Goal: Find contact information: Find contact information

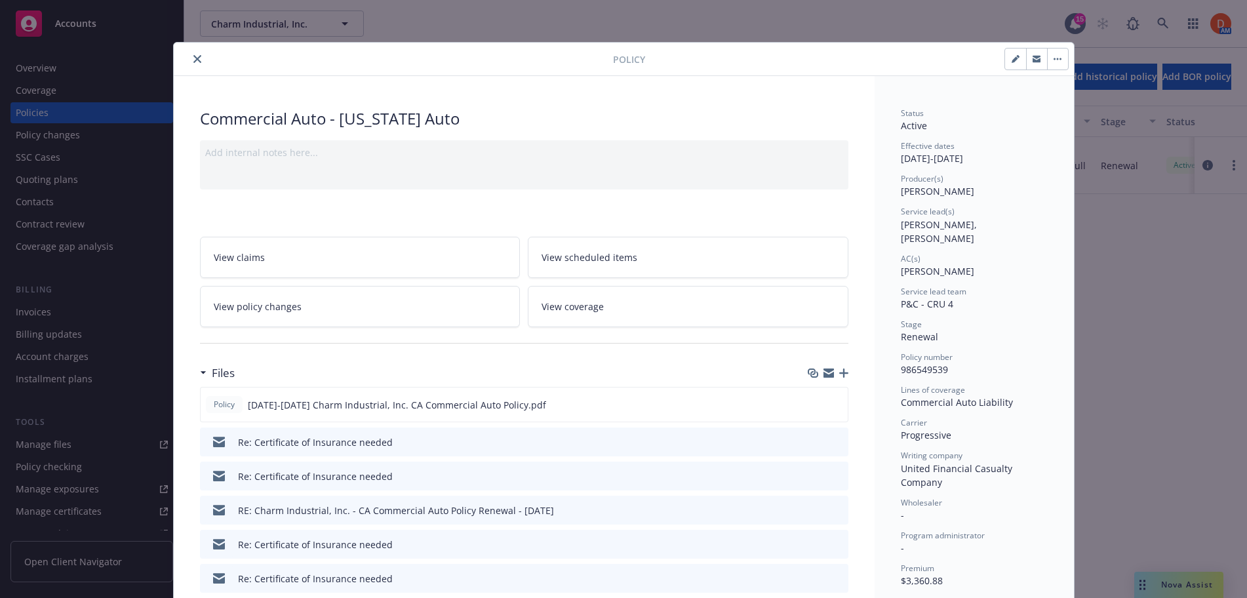
click at [196, 60] on button "close" at bounding box center [197, 59] width 16 height 16
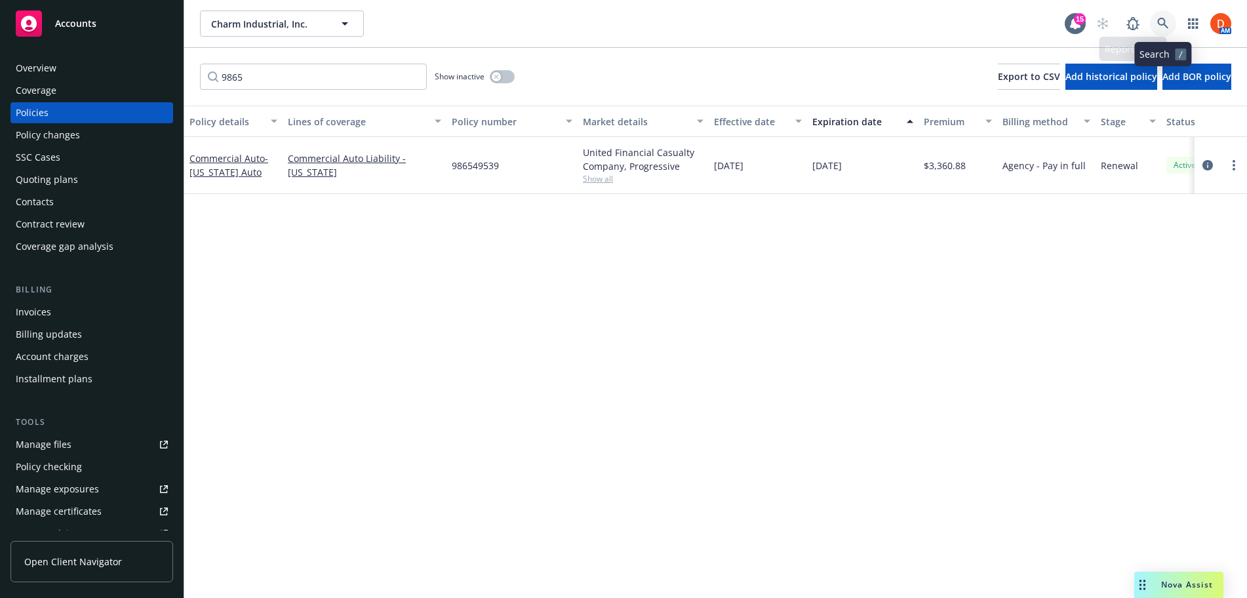
click at [1172, 22] on link at bounding box center [1163, 23] width 26 height 26
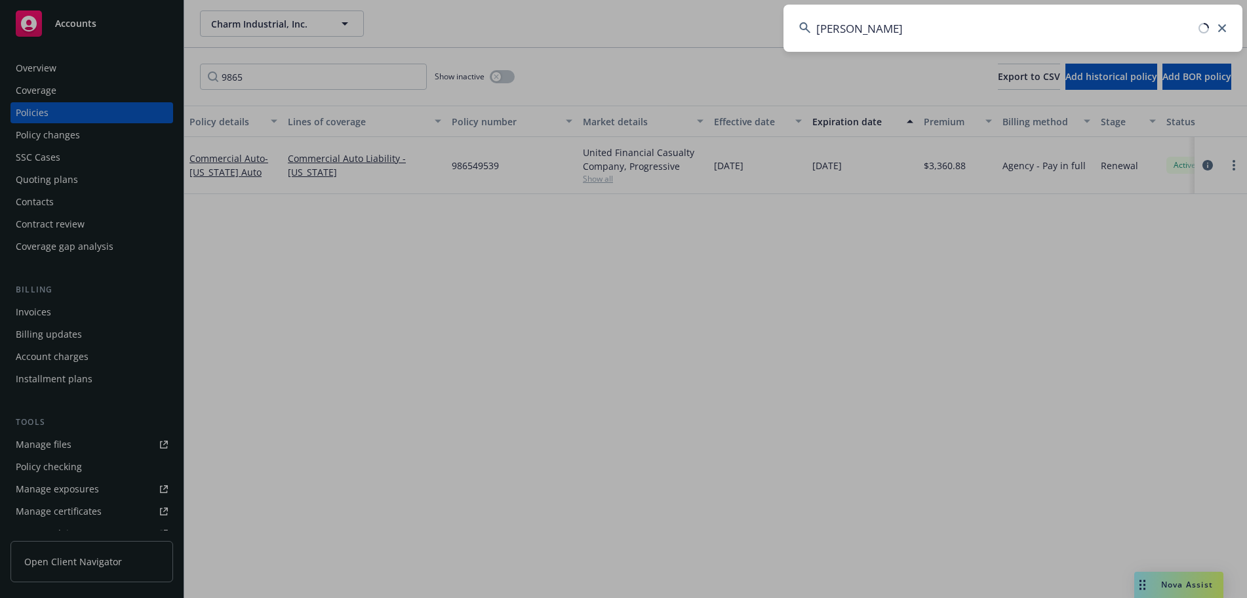
type input "[PERSON_NAME]"
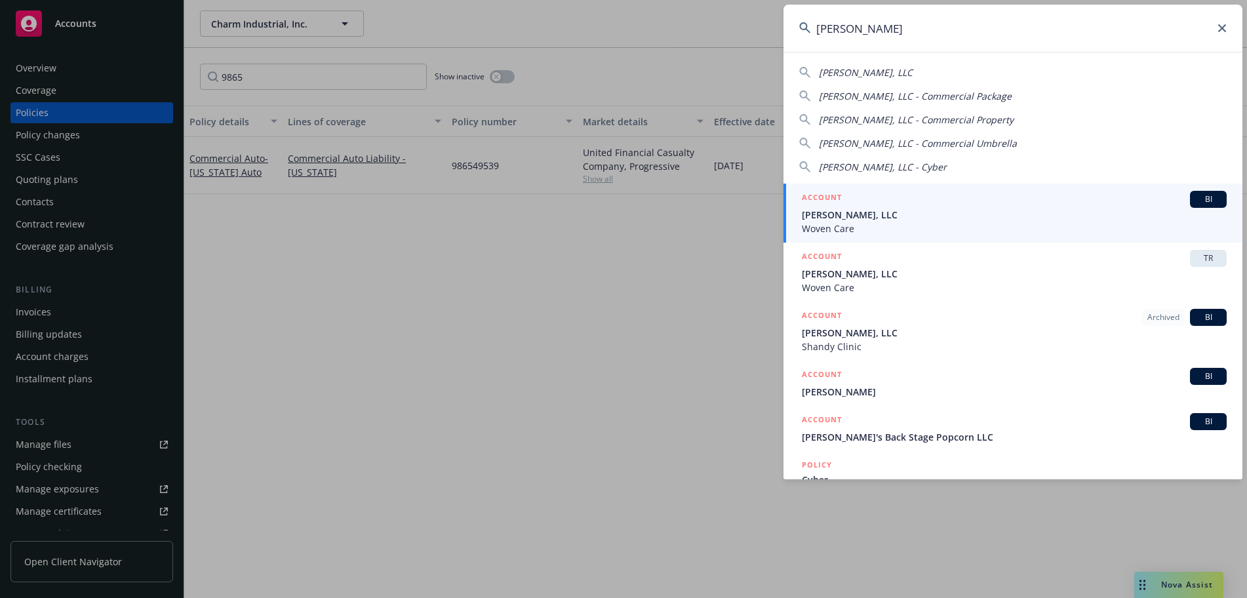
click at [1121, 212] on span "[PERSON_NAME], LLC" at bounding box center [1014, 215] width 425 height 14
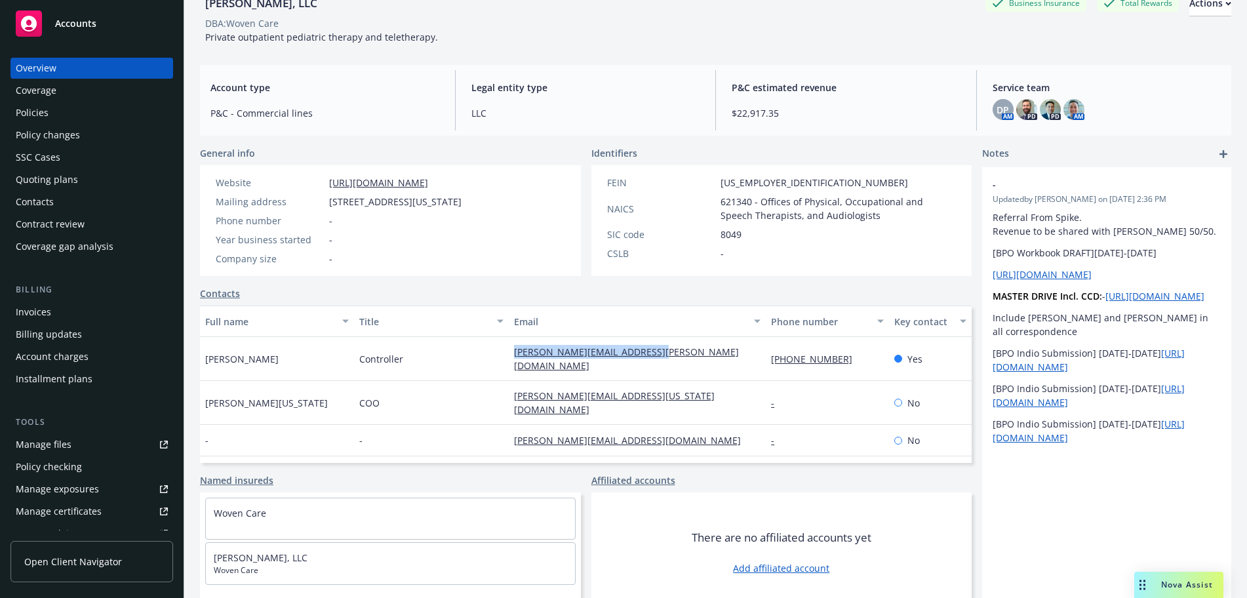
scroll to position [77, 0]
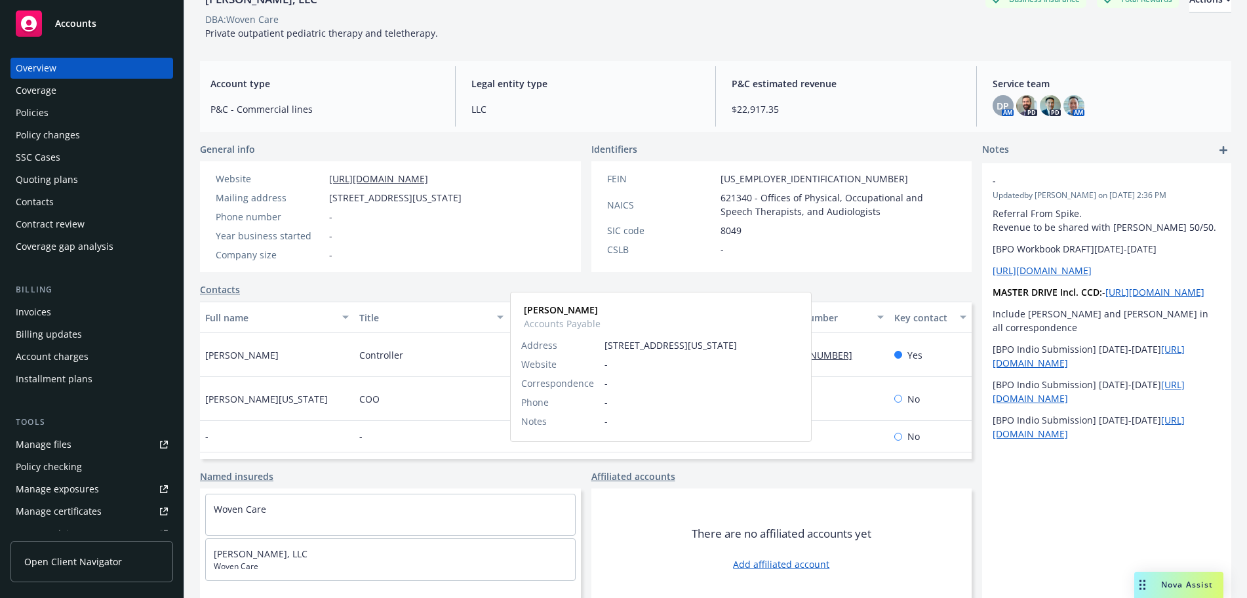
copy link "[EMAIL_ADDRESS][DOMAIN_NAME]"
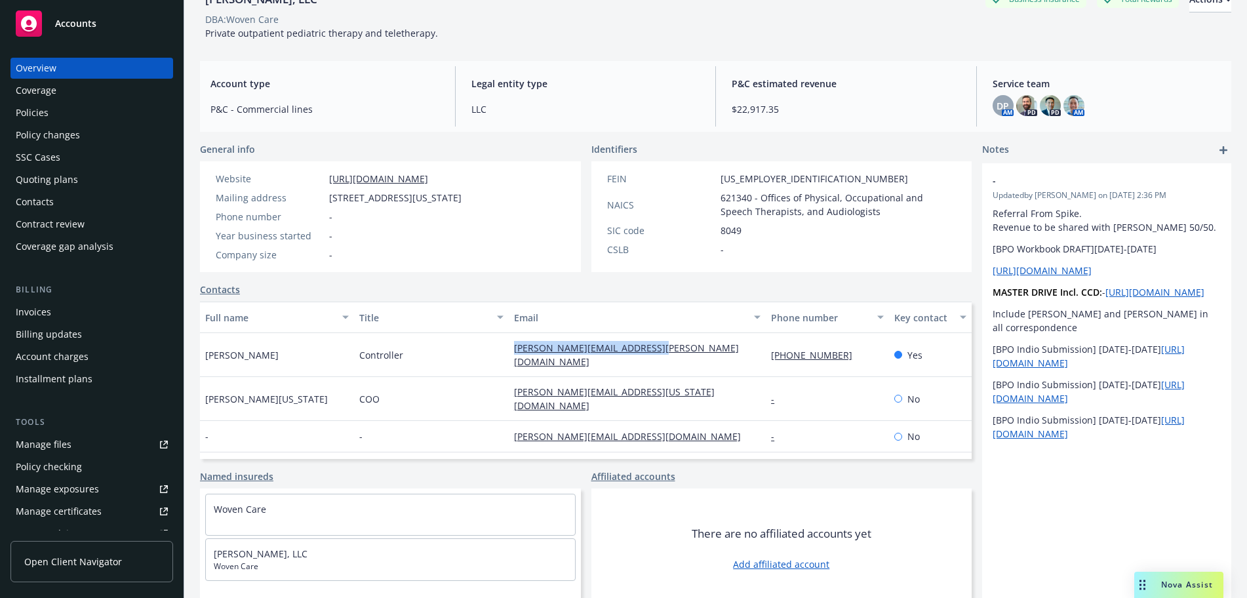
copy link "[PERSON_NAME][EMAIL_ADDRESS][PERSON_NAME][DOMAIN_NAME]"
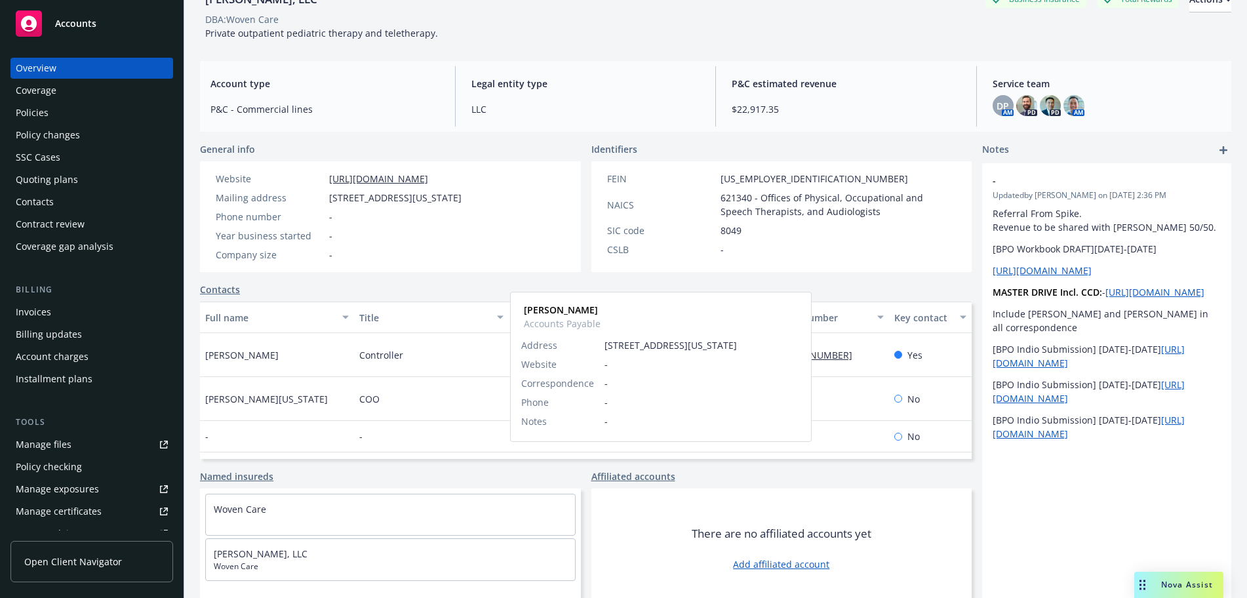
copy link "[EMAIL_ADDRESS][DOMAIN_NAME]"
